Goal: Information Seeking & Learning: Learn about a topic

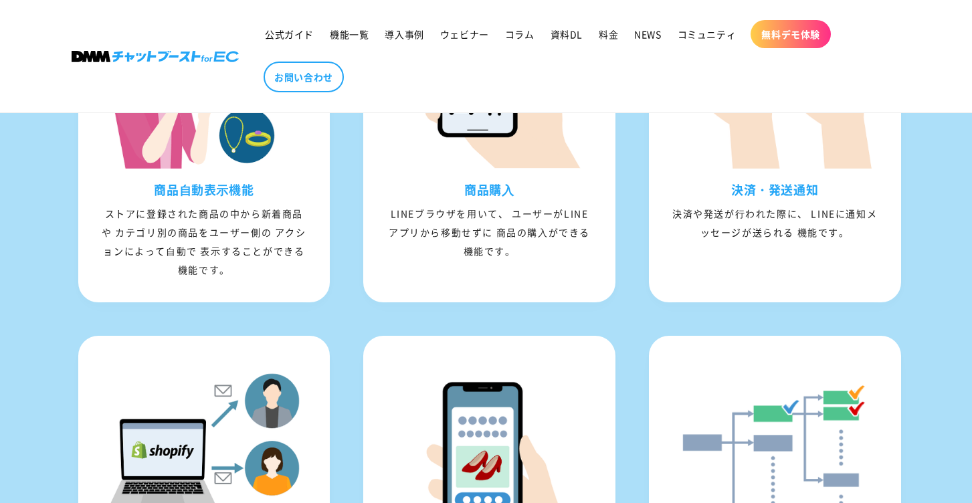
scroll to position [1525, 0]
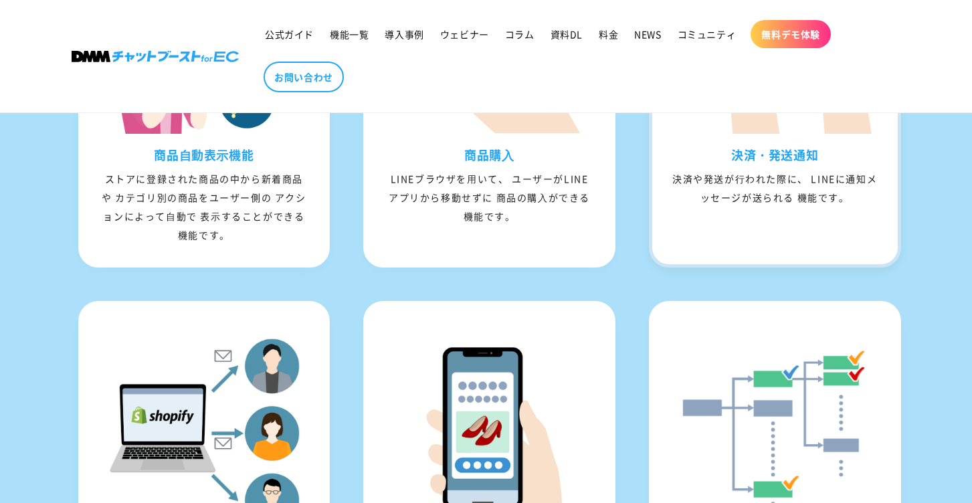
click at [756, 198] on div "決済や発送が⾏われた際に、 LINEに通知メッセージが送られる 機能です。" at bounding box center [775, 187] width 246 height 37
click at [821, 197] on div "決済や発送が⾏われた際に、 LINEに通知メッセージが送られる 機能です。" at bounding box center [775, 187] width 246 height 37
click at [801, 163] on h3 "決済・発送通知" at bounding box center [775, 154] width 246 height 15
click at [698, 207] on div "決済や発送が⾏われた際に、 LINEに通知メッセージが送られる 機能です。" at bounding box center [775, 187] width 246 height 37
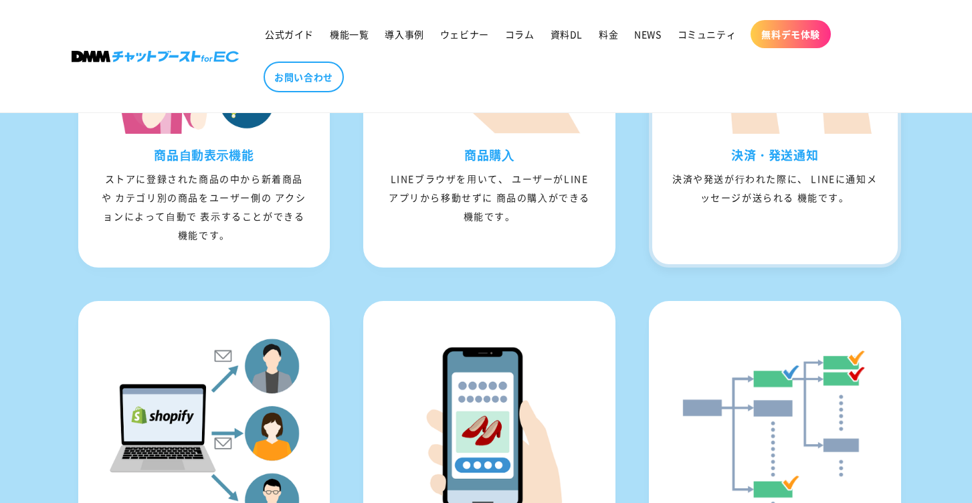
click at [751, 202] on div "決済や発送が⾏われた際に、 LINEに通知メッセージが送られる 機能です。" at bounding box center [775, 187] width 246 height 37
click at [771, 163] on h3 "決済・発送通知" at bounding box center [775, 154] width 246 height 15
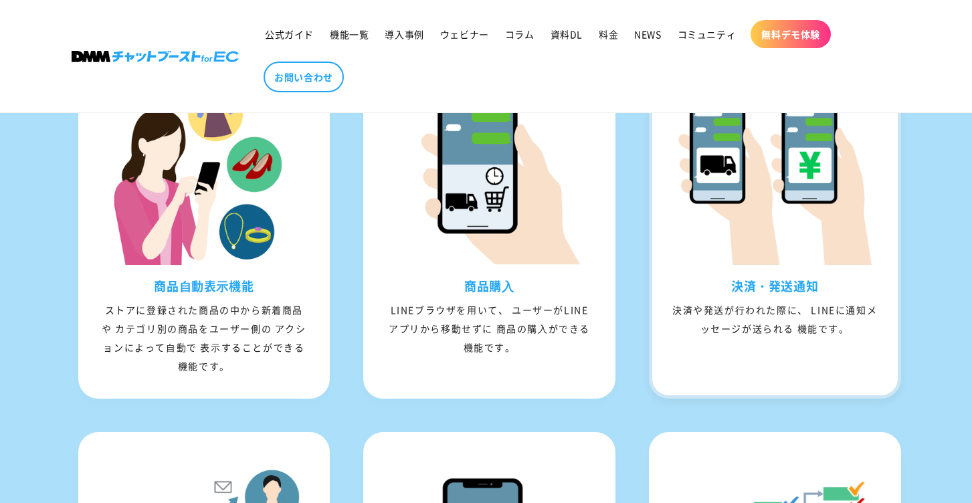
scroll to position [1302, 0]
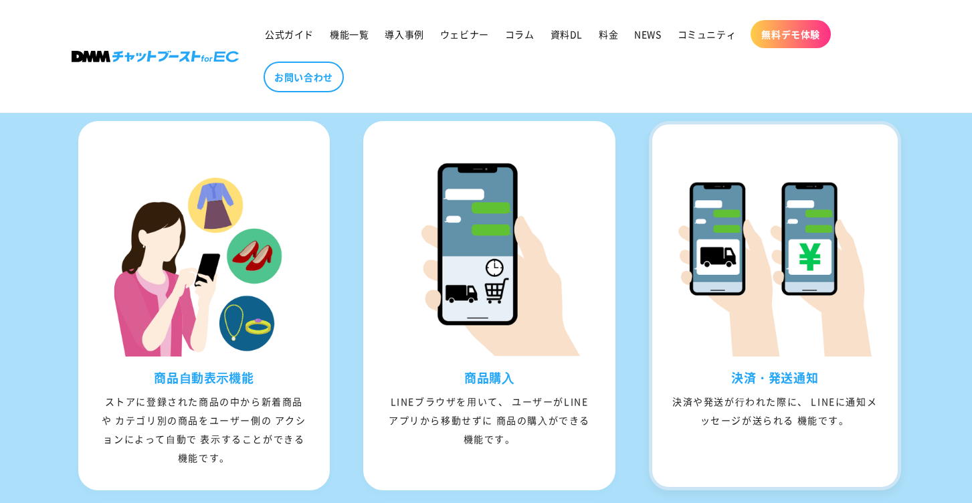
click at [762, 229] on img at bounding box center [774, 253] width 205 height 205
click at [743, 286] on img at bounding box center [774, 253] width 205 height 205
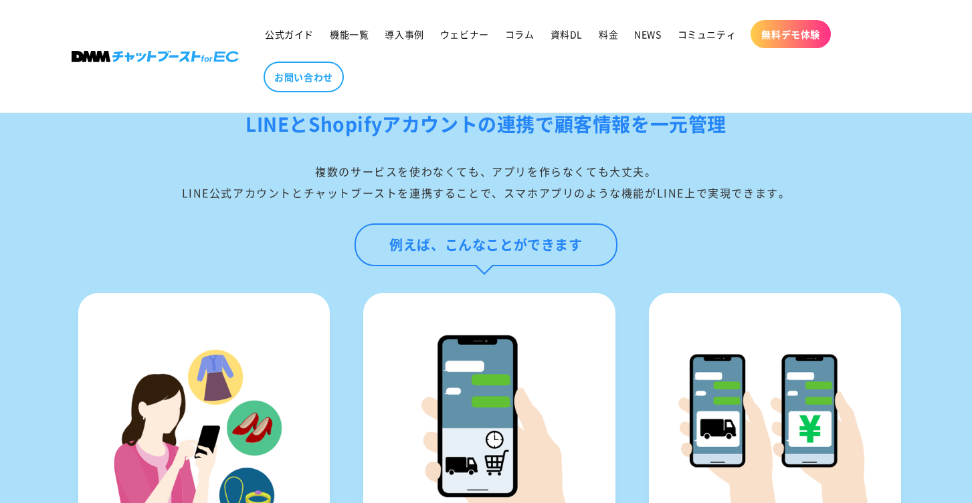
scroll to position [1189, 0]
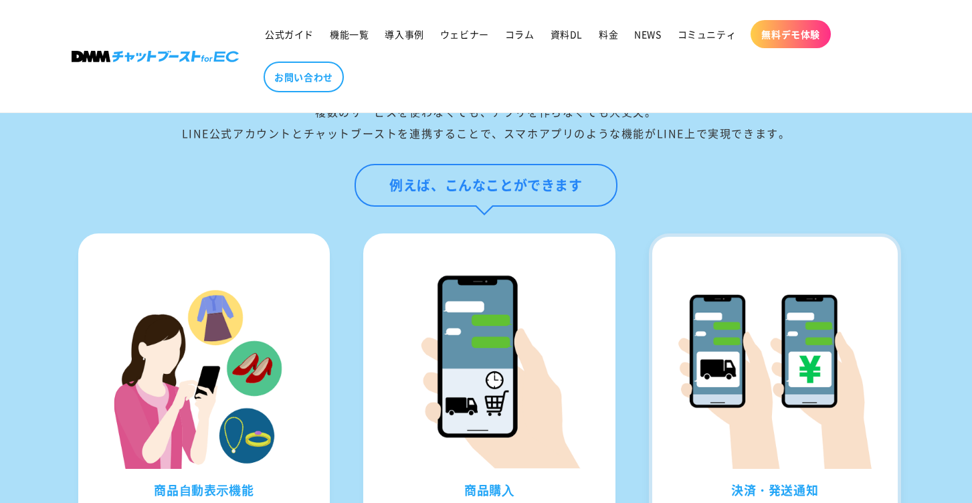
click at [741, 302] on img at bounding box center [774, 366] width 205 height 205
click at [867, 316] on img at bounding box center [774, 366] width 205 height 205
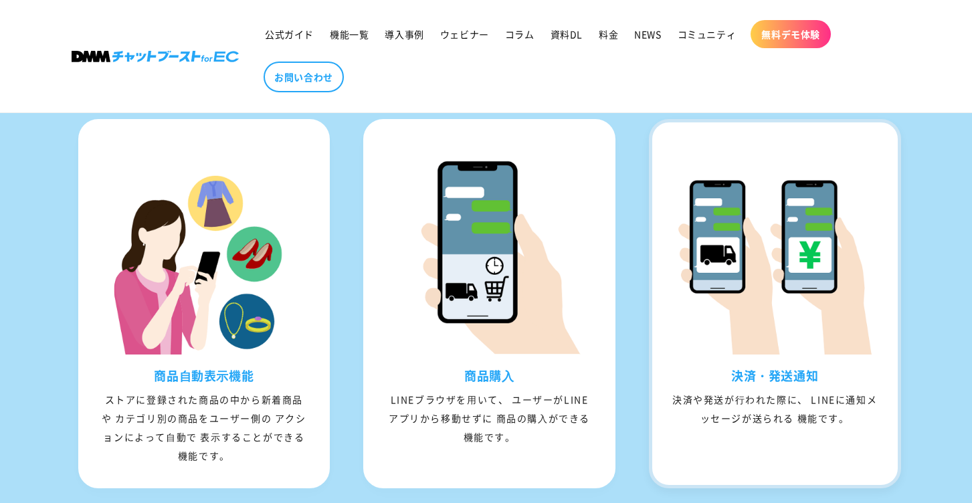
scroll to position [1345, 0]
